Goal: Information Seeking & Learning: Learn about a topic

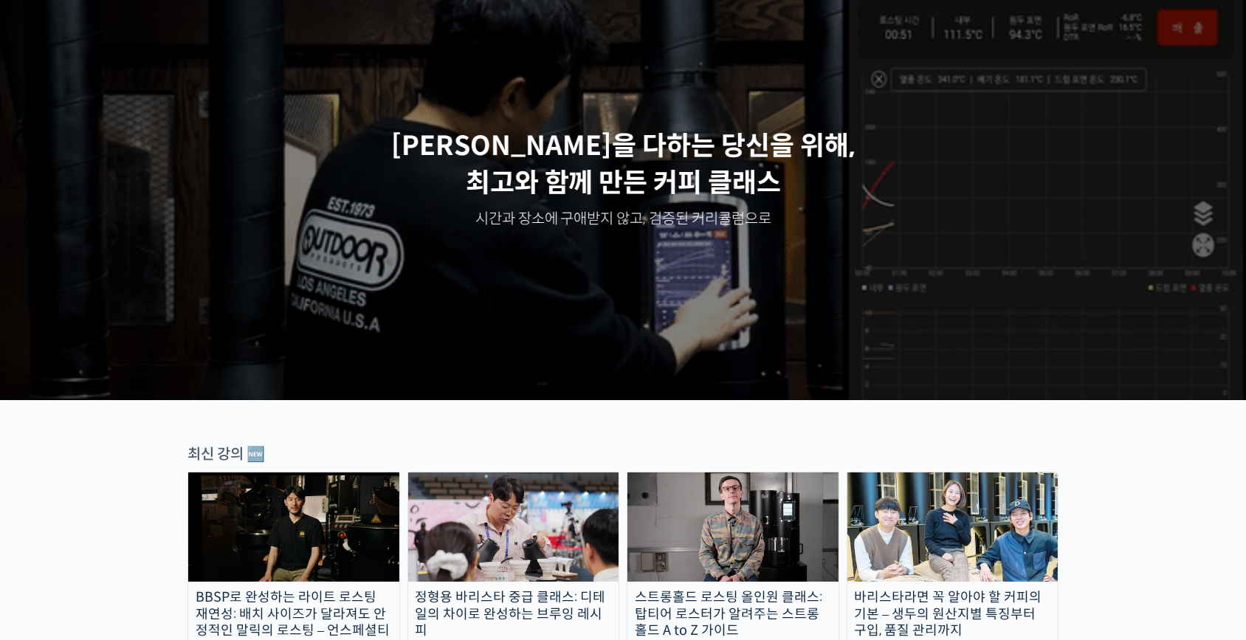
scroll to position [201, 0]
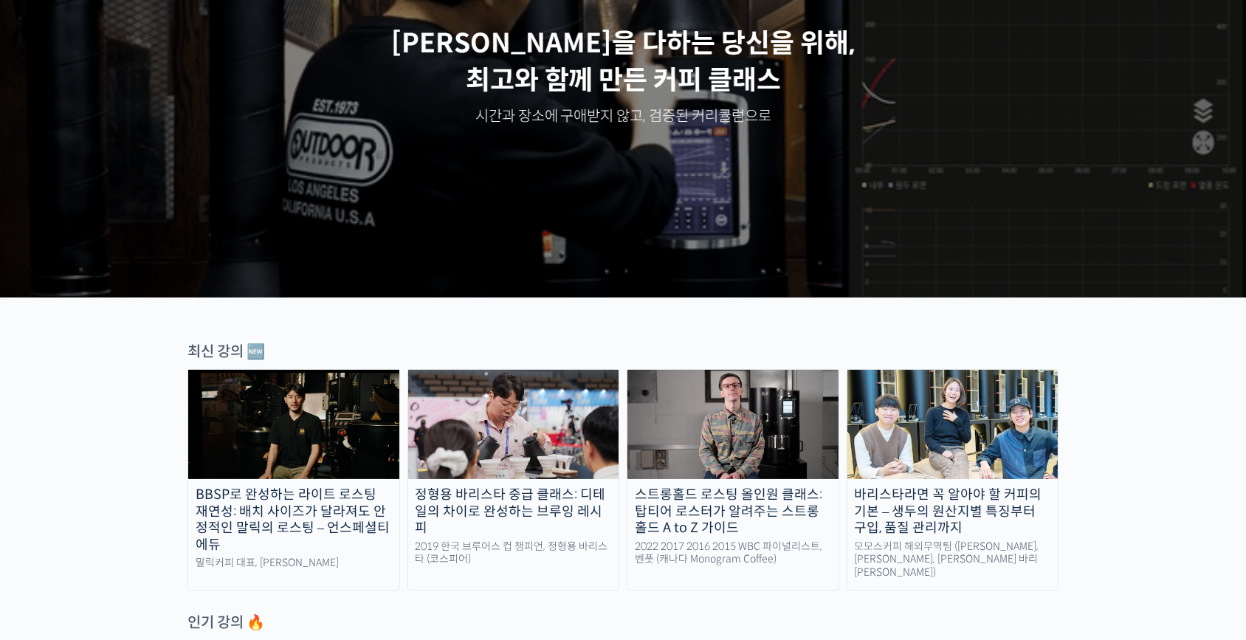
click at [754, 426] on img at bounding box center [733, 424] width 211 height 109
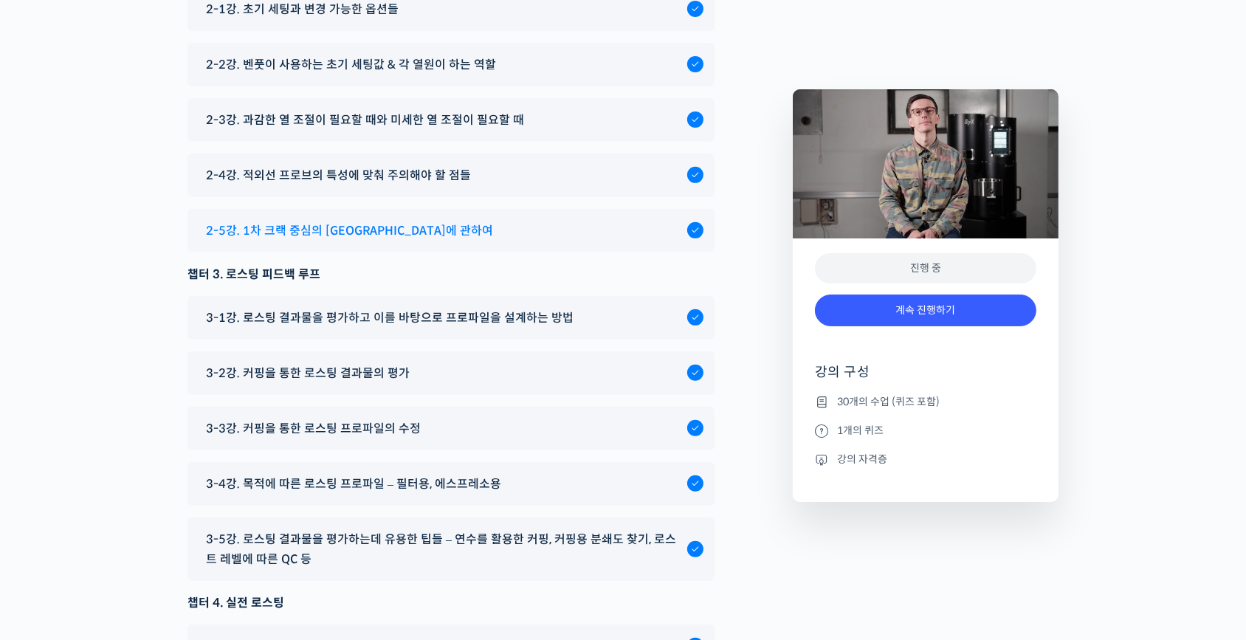
scroll to position [7988, 0]
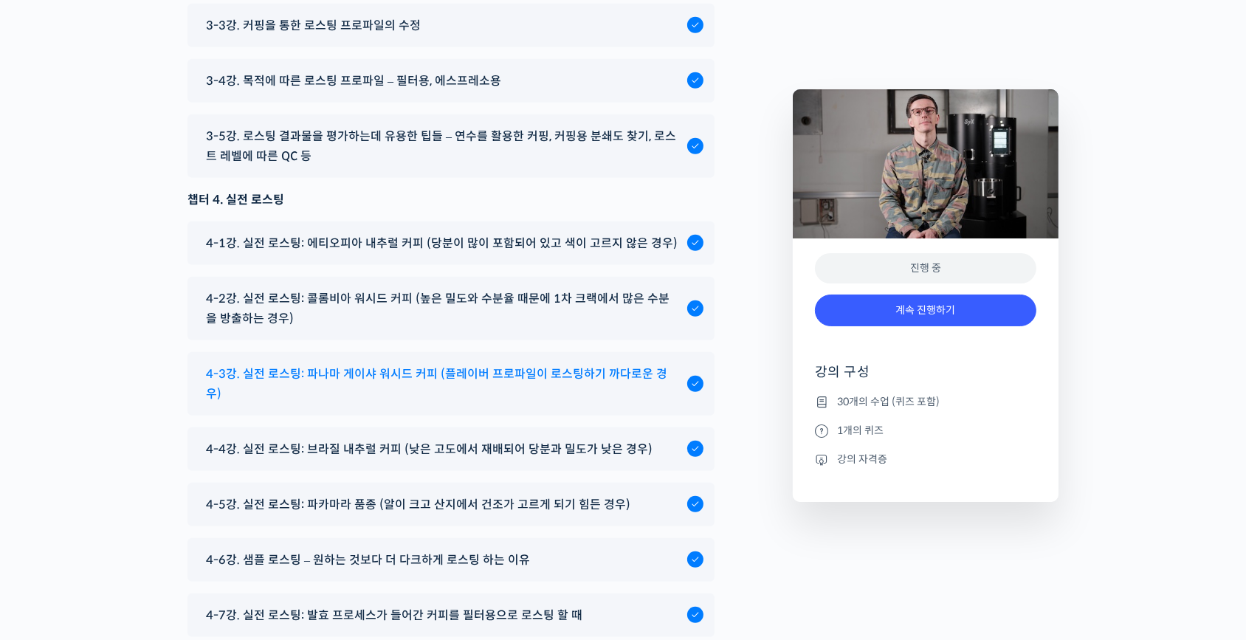
click at [455, 404] on span "4-3강. 실전 로스팅: 파나마 게이샤 워시드 커피 (플레이버 프로파일이 로스팅하기 까다로운 경우)" at bounding box center [443, 384] width 474 height 40
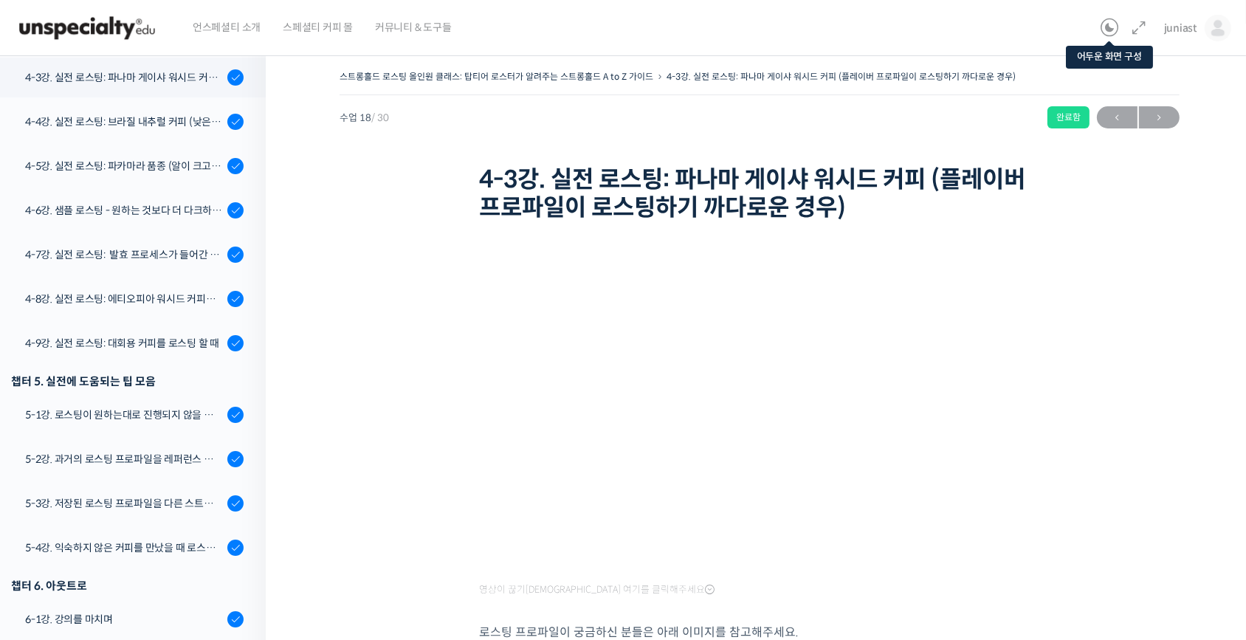
click at [1112, 29] on icon at bounding box center [1110, 28] width 18 height 18
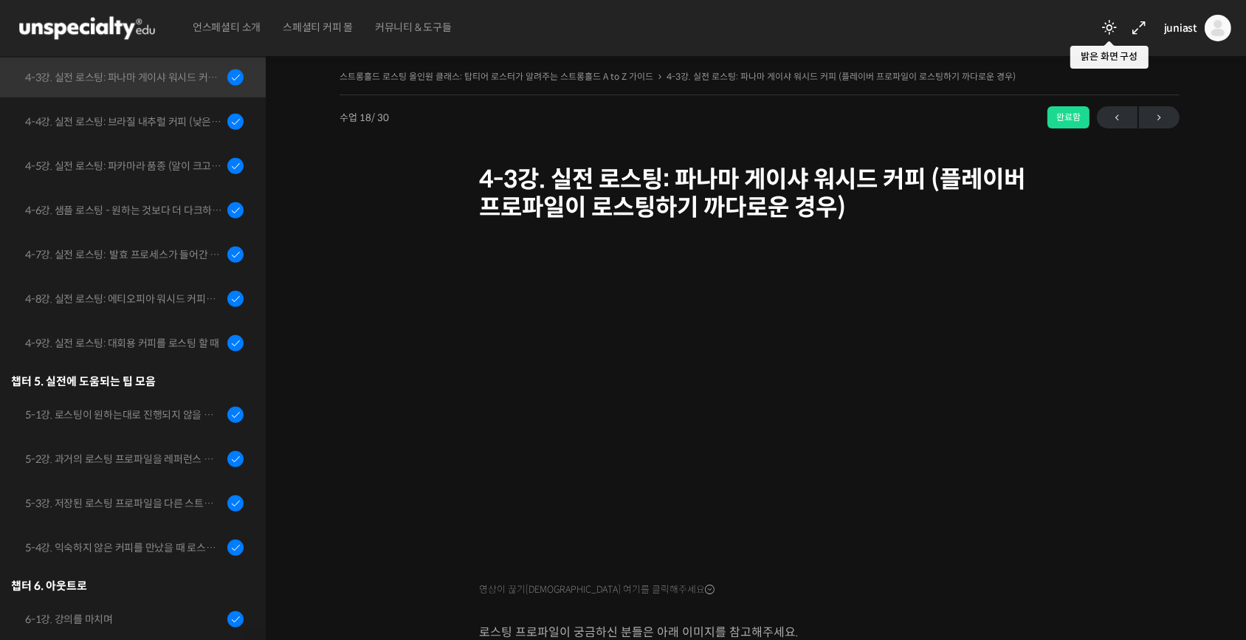
click at [1104, 29] on icon at bounding box center [1110, 28] width 18 height 18
